Goal: Task Accomplishment & Management: Complete application form

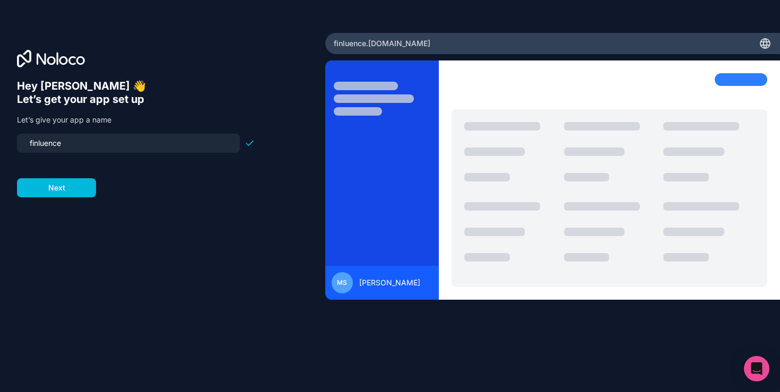
click at [187, 145] on input "finluence" at bounding box center [128, 143] width 210 height 15
type input "finluence"
click at [62, 185] on form "finluence Next" at bounding box center [136, 166] width 238 height 64
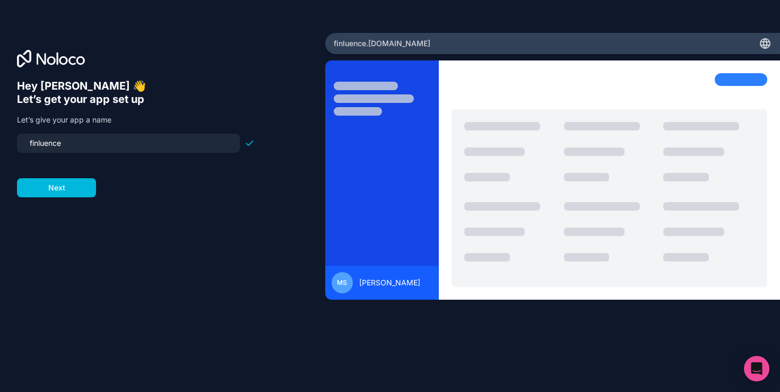
click at [143, 208] on div "Hey Matthew 👋 Let’s get your app set up Let’s give your app a name finluence Ne…" at bounding box center [162, 211] width 291 height 263
click at [64, 190] on button "Next" at bounding box center [56, 187] width 79 height 19
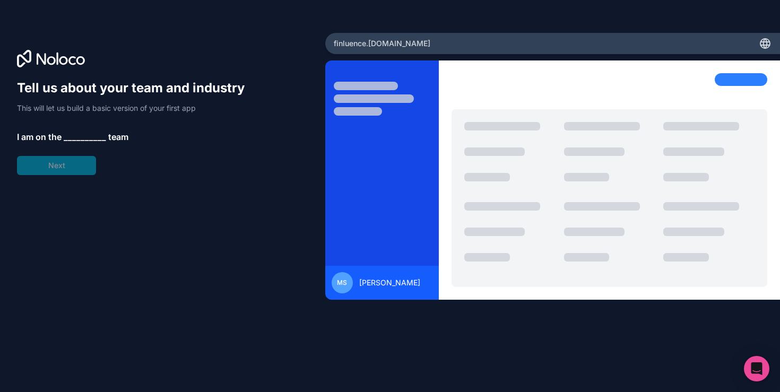
click at [80, 135] on span "__________" at bounding box center [85, 137] width 42 height 13
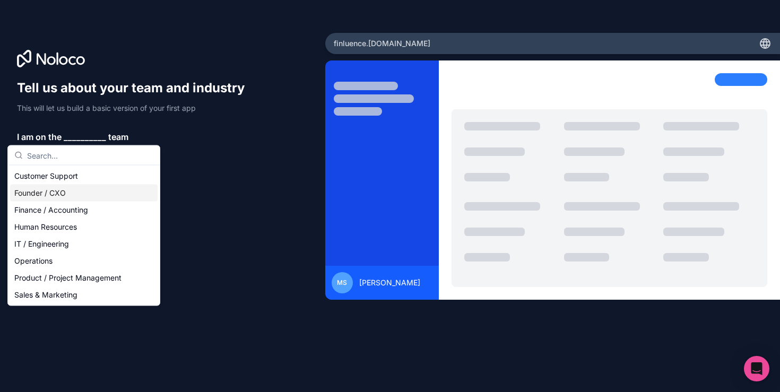
drag, startPoint x: 71, startPoint y: 178, endPoint x: 68, endPoint y: 196, distance: 18.3
click at [68, 196] on div "Customer Support Founder / CXO Finance / Accounting Human Resources IT / Engine…" at bounding box center [84, 236] width 148 height 136
click at [68, 196] on div "Founder / CXO" at bounding box center [84, 193] width 148 height 17
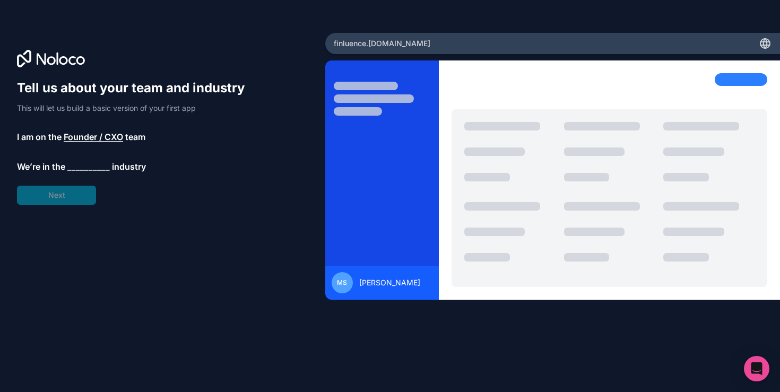
click at [80, 158] on div "Tell us about your team and industry This will let us build a basic version of …" at bounding box center [136, 142] width 238 height 125
click at [89, 168] on span "__________" at bounding box center [88, 166] width 42 height 13
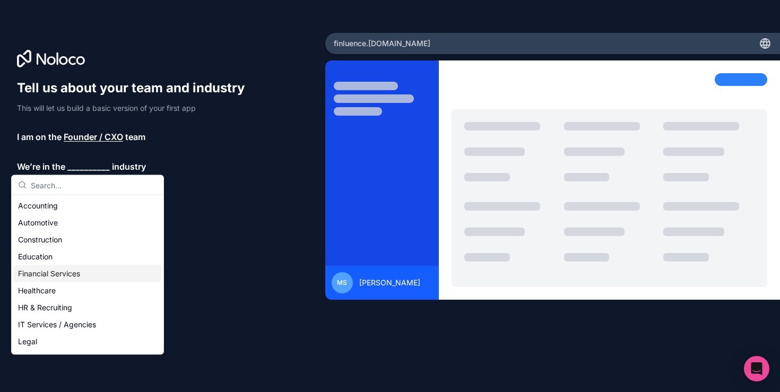
click at [79, 270] on div "Financial Services" at bounding box center [88, 273] width 148 height 17
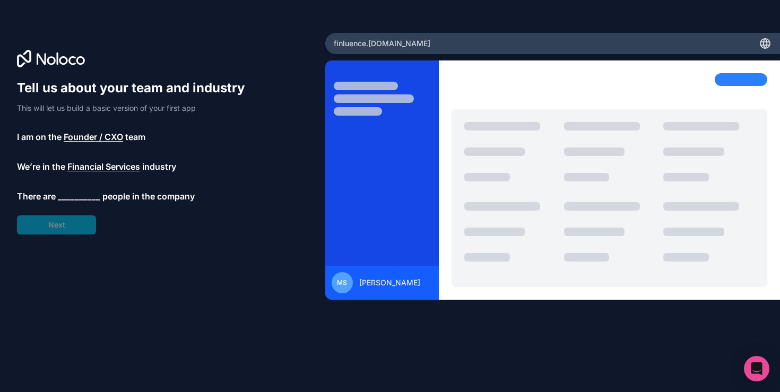
click at [76, 194] on span "__________" at bounding box center [79, 196] width 42 height 13
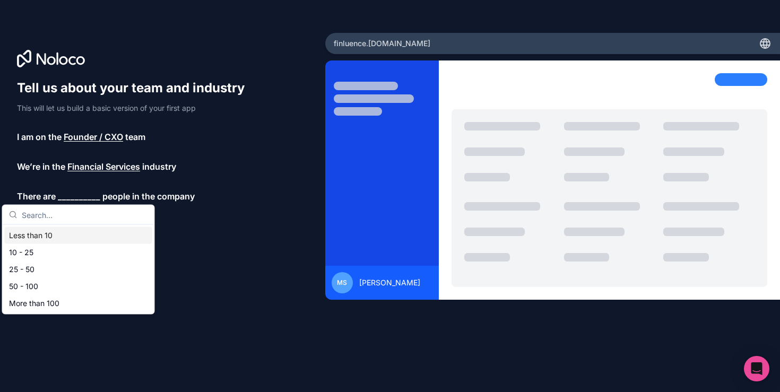
click at [71, 238] on div "Less than 10" at bounding box center [79, 235] width 148 height 17
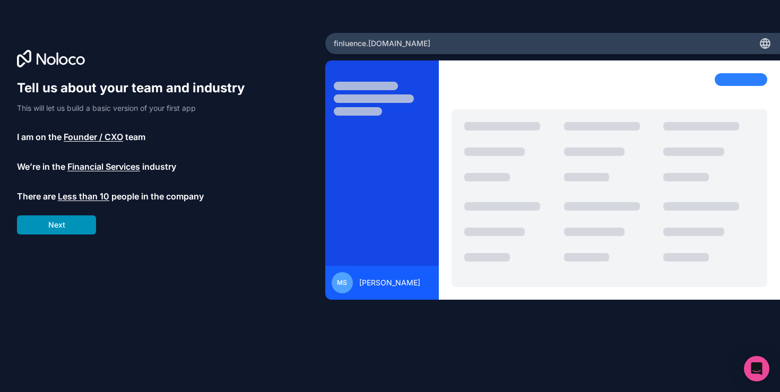
click at [80, 223] on button "Next" at bounding box center [56, 225] width 79 height 19
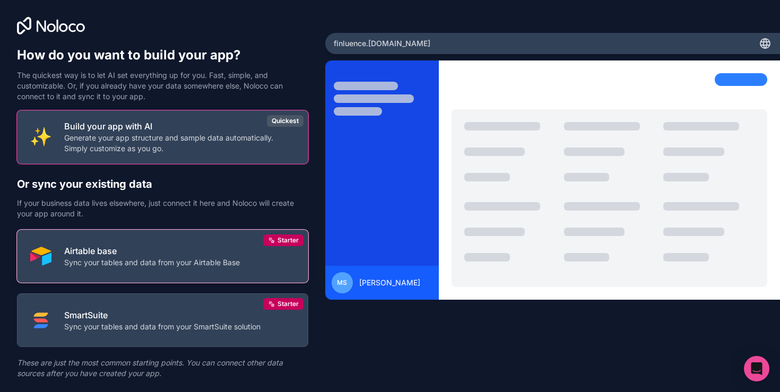
click at [183, 257] on div "Airtable base Sync your tables and data from your Airtable Base" at bounding box center [152, 256] width 176 height 23
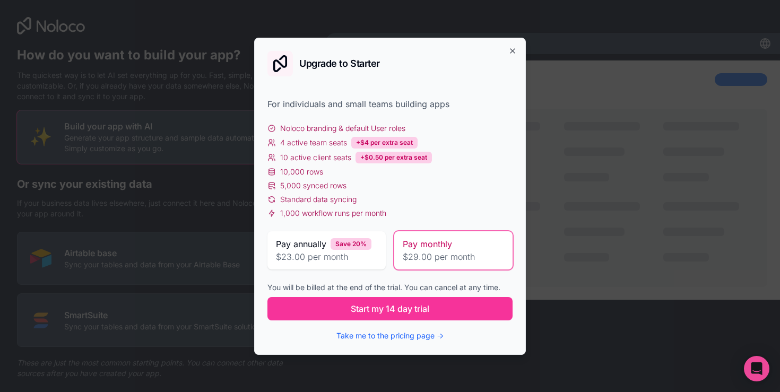
click at [515, 56] on div "Upgrade to Starter For individuals and small teams building apps Noloco brandin…" at bounding box center [390, 196] width 272 height 317
click at [514, 49] on icon "button" at bounding box center [513, 51] width 8 height 8
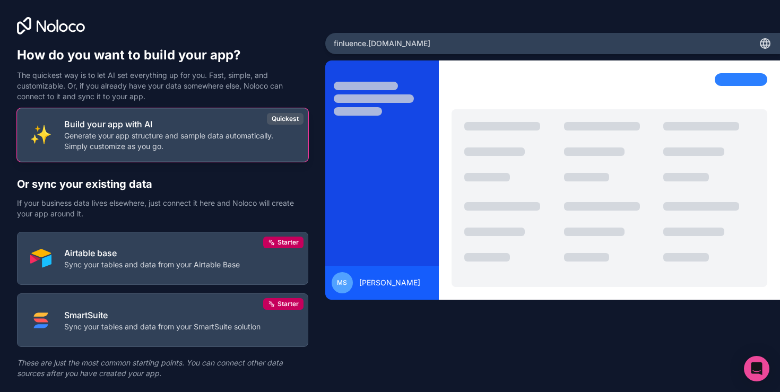
click at [157, 143] on p "Generate your app structure and sample data automatically. Simply customize as …" at bounding box center [179, 141] width 231 height 21
click at [163, 132] on p "Generate your app structure and sample data automatically. Simply customize as …" at bounding box center [179, 141] width 231 height 21
click at [165, 127] on p "Build your app with AI" at bounding box center [179, 124] width 231 height 13
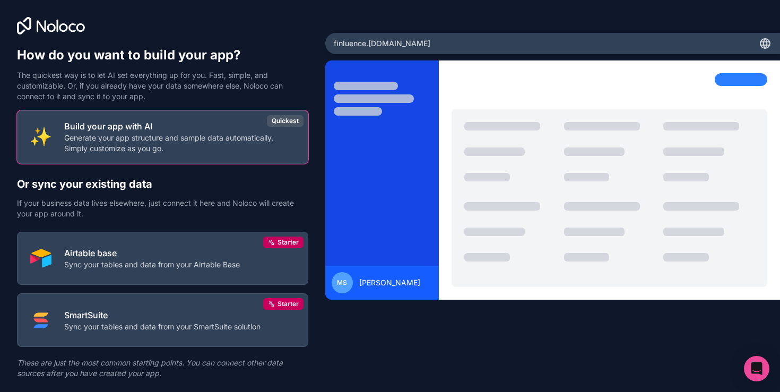
scroll to position [27, 0]
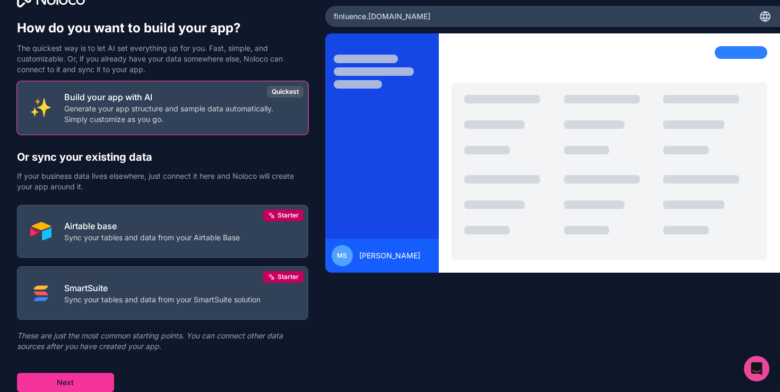
click at [166, 111] on p "Generate your app structure and sample data automatically. Simply customize as …" at bounding box center [179, 114] width 231 height 21
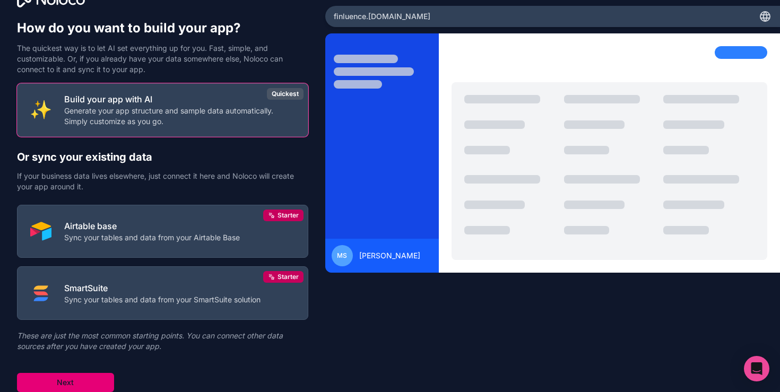
click at [79, 384] on button "Next" at bounding box center [65, 382] width 97 height 19
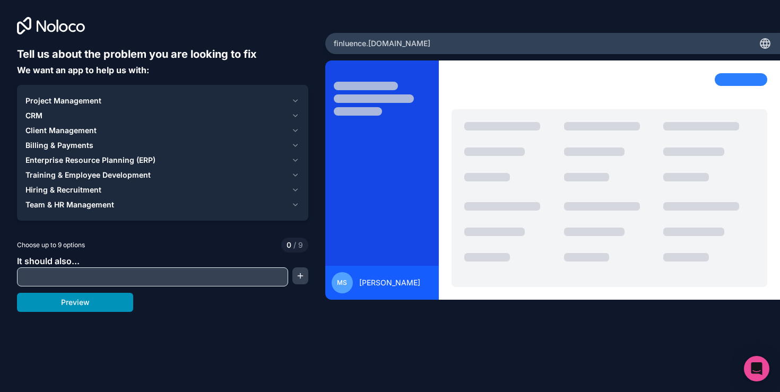
click at [110, 303] on button "Preview" at bounding box center [75, 302] width 116 height 19
click at [296, 127] on icon "button" at bounding box center [295, 130] width 8 height 8
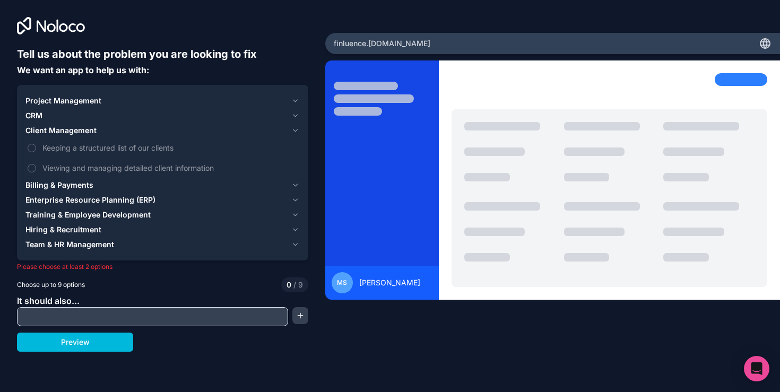
click at [175, 127] on div "Client Management" at bounding box center [156, 130] width 262 height 11
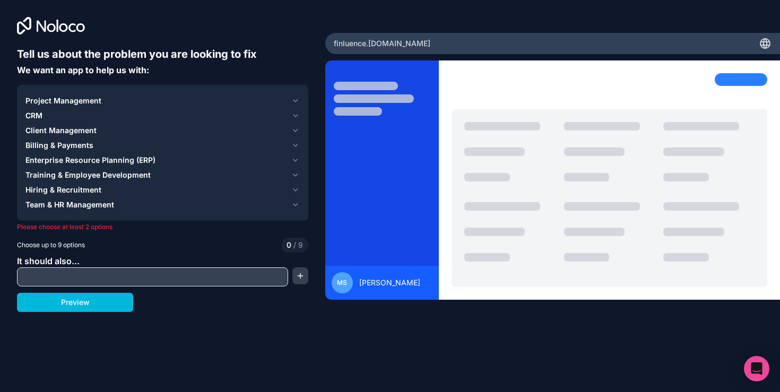
click at [175, 111] on div "CRM" at bounding box center [156, 115] width 262 height 11
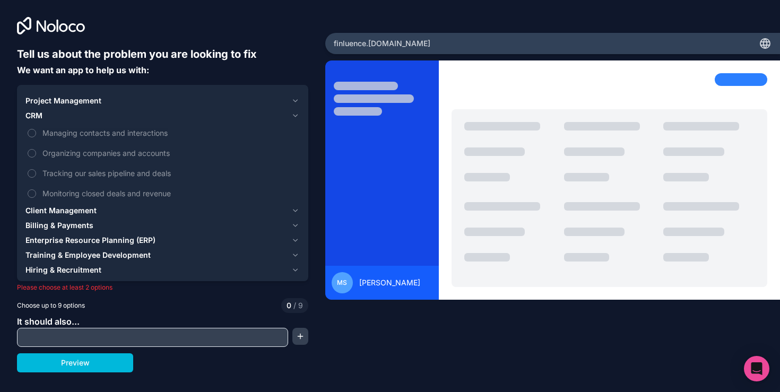
click at [160, 123] on button "CRM" at bounding box center [162, 115] width 274 height 15
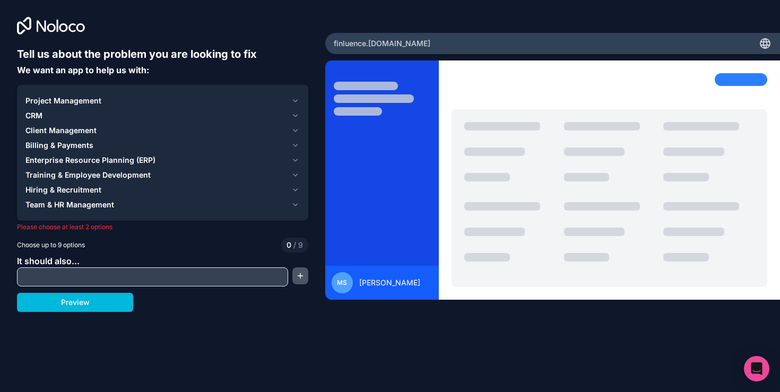
click at [302, 270] on button "button" at bounding box center [300, 276] width 16 height 17
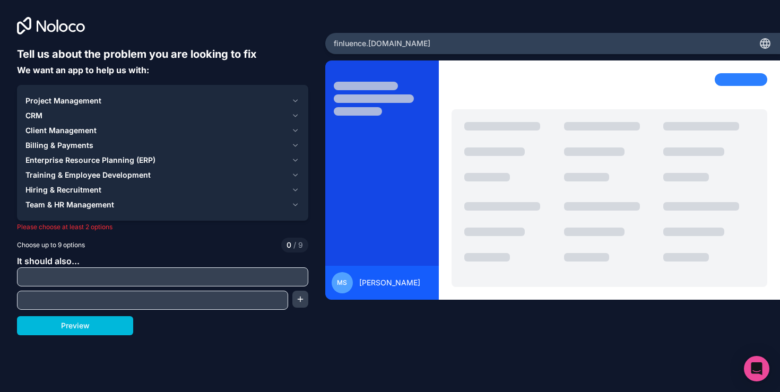
click at [329, 329] on div "MS Matthew Sanderson" at bounding box center [552, 210] width 455 height 299
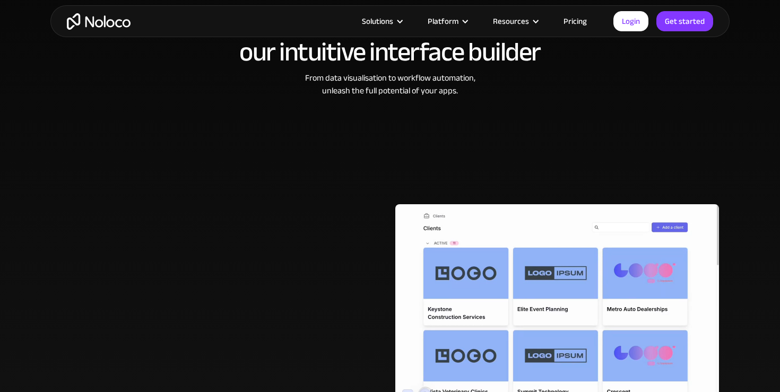
scroll to position [501, 0]
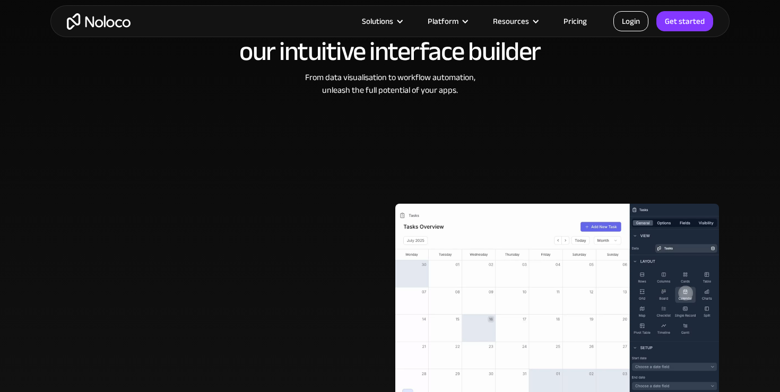
click at [624, 16] on link "Login" at bounding box center [631, 21] width 35 height 20
